Goal: Check status: Check status

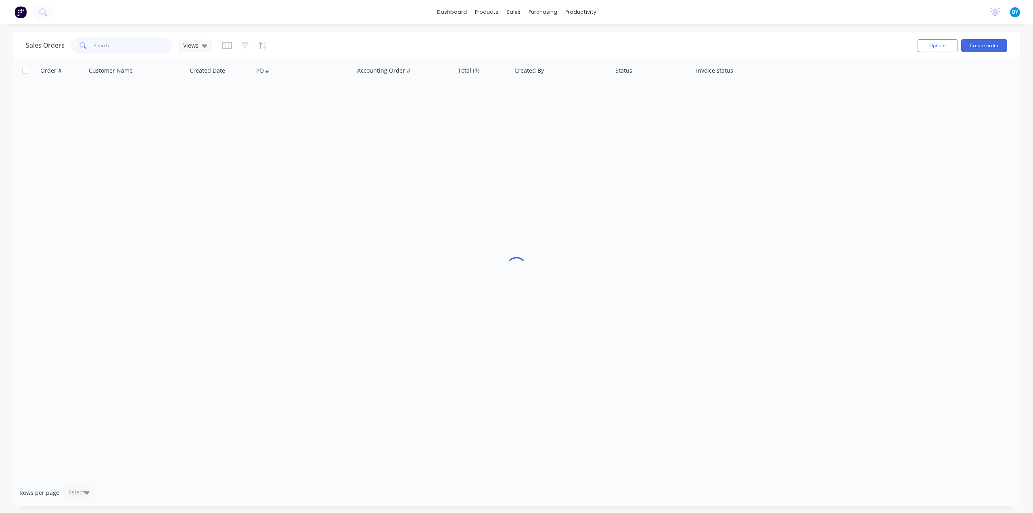
click at [123, 46] on input "text" at bounding box center [133, 46] width 79 height 16
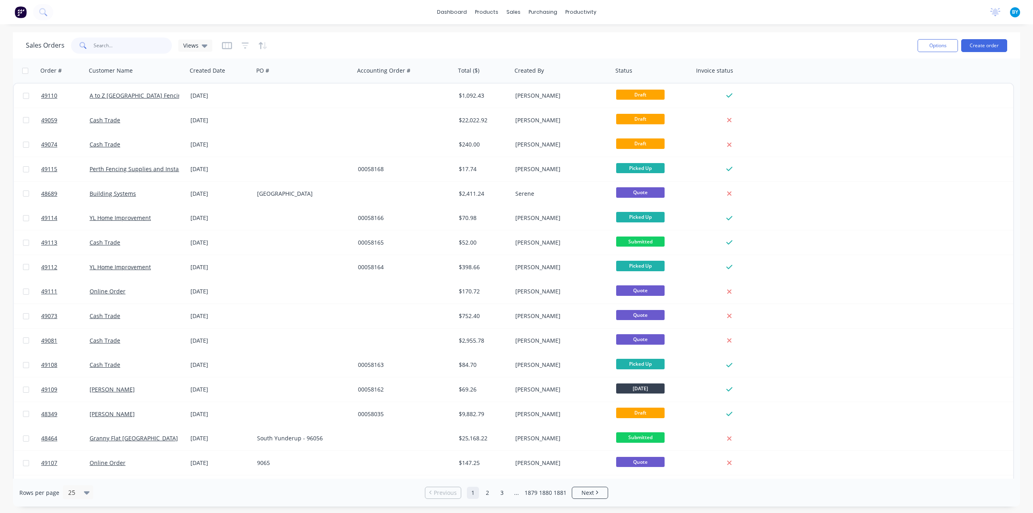
click at [127, 39] on input "text" at bounding box center [133, 46] width 79 height 16
click at [123, 43] on input "text" at bounding box center [133, 46] width 79 height 16
click at [116, 44] on input "text" at bounding box center [133, 46] width 79 height 16
click at [104, 43] on input "text" at bounding box center [133, 46] width 79 height 16
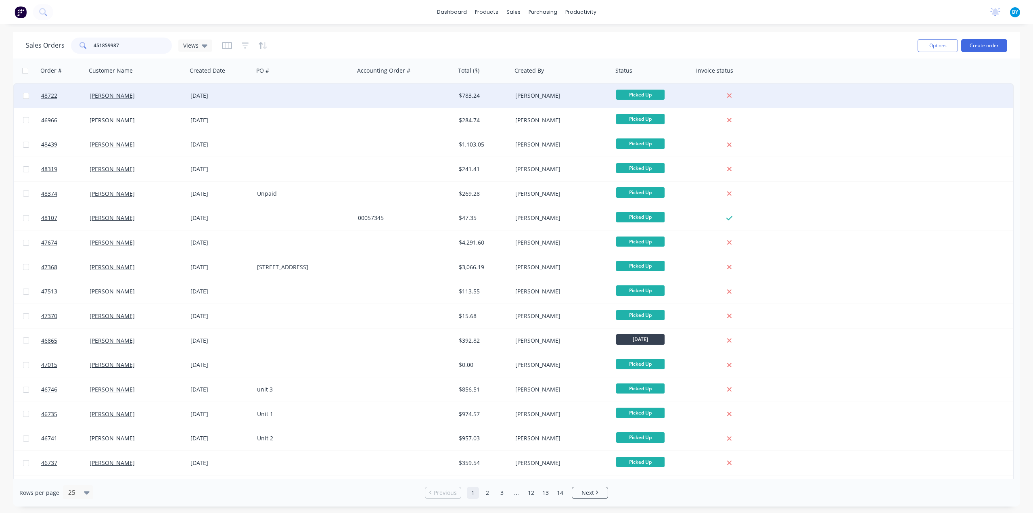
type input "451859987"
click at [159, 97] on div "[PERSON_NAME]" at bounding box center [135, 96] width 90 height 8
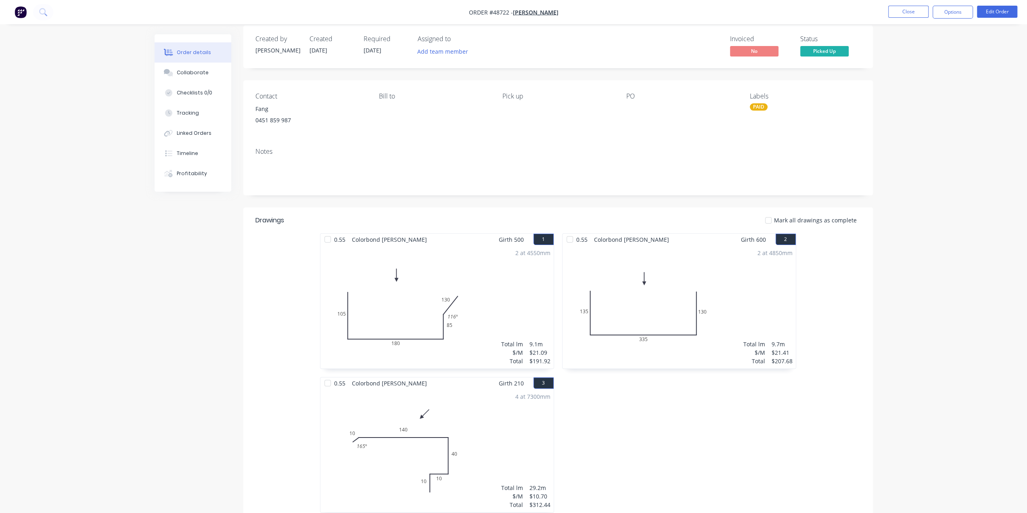
scroll to position [7, 0]
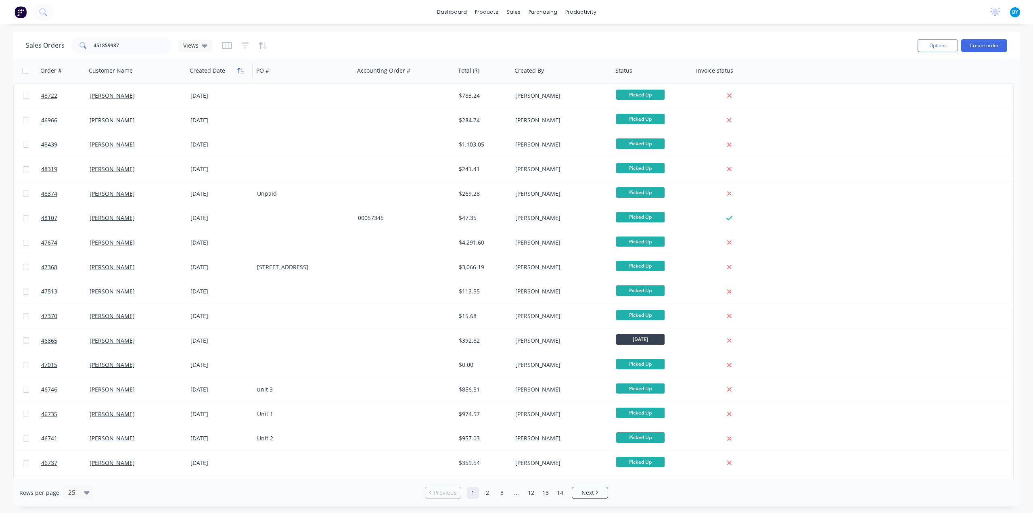
click at [239, 71] on icon "button" at bounding box center [238, 71] width 3 height 6
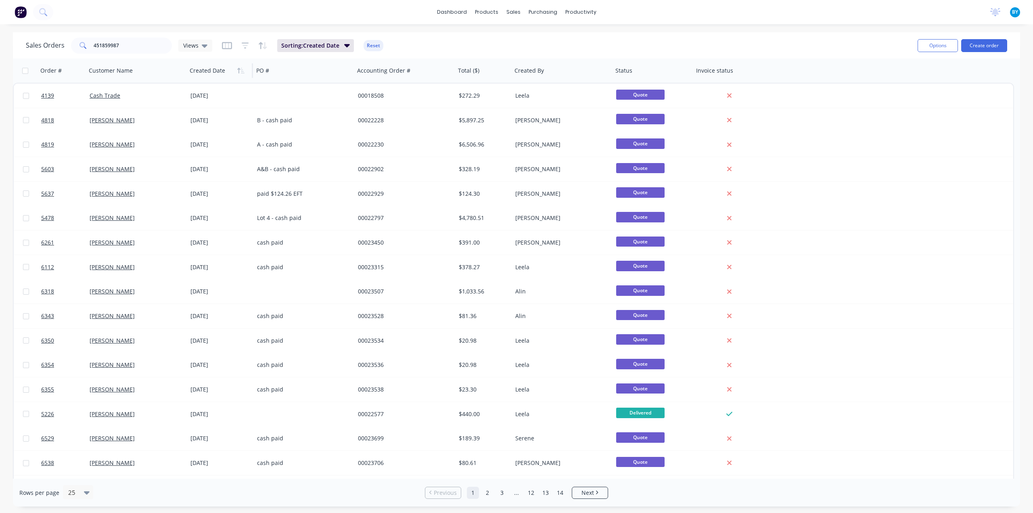
click at [239, 71] on icon "button" at bounding box center [238, 71] width 3 height 6
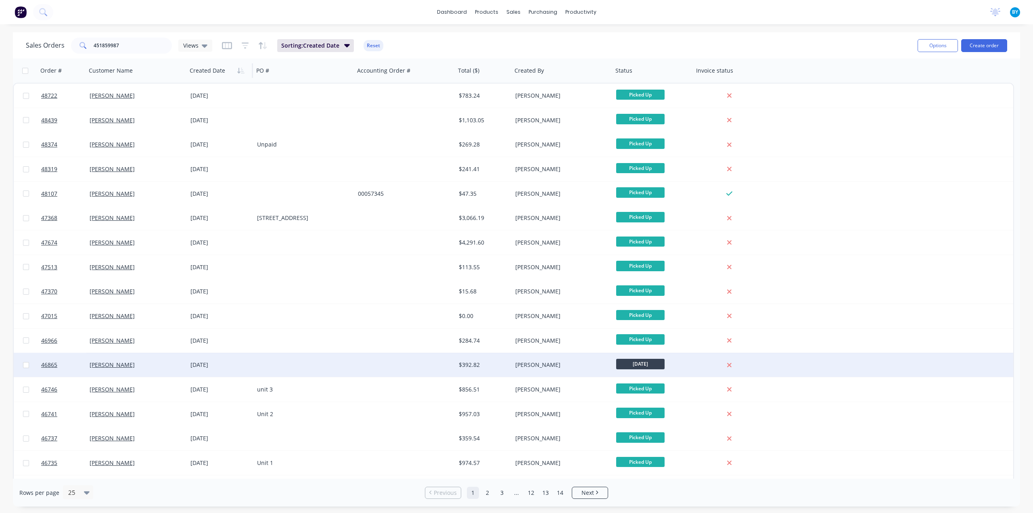
click at [578, 360] on div "[PERSON_NAME]" at bounding box center [562, 365] width 101 height 24
